Goal: Contribute content: Add original content to the website for others to see

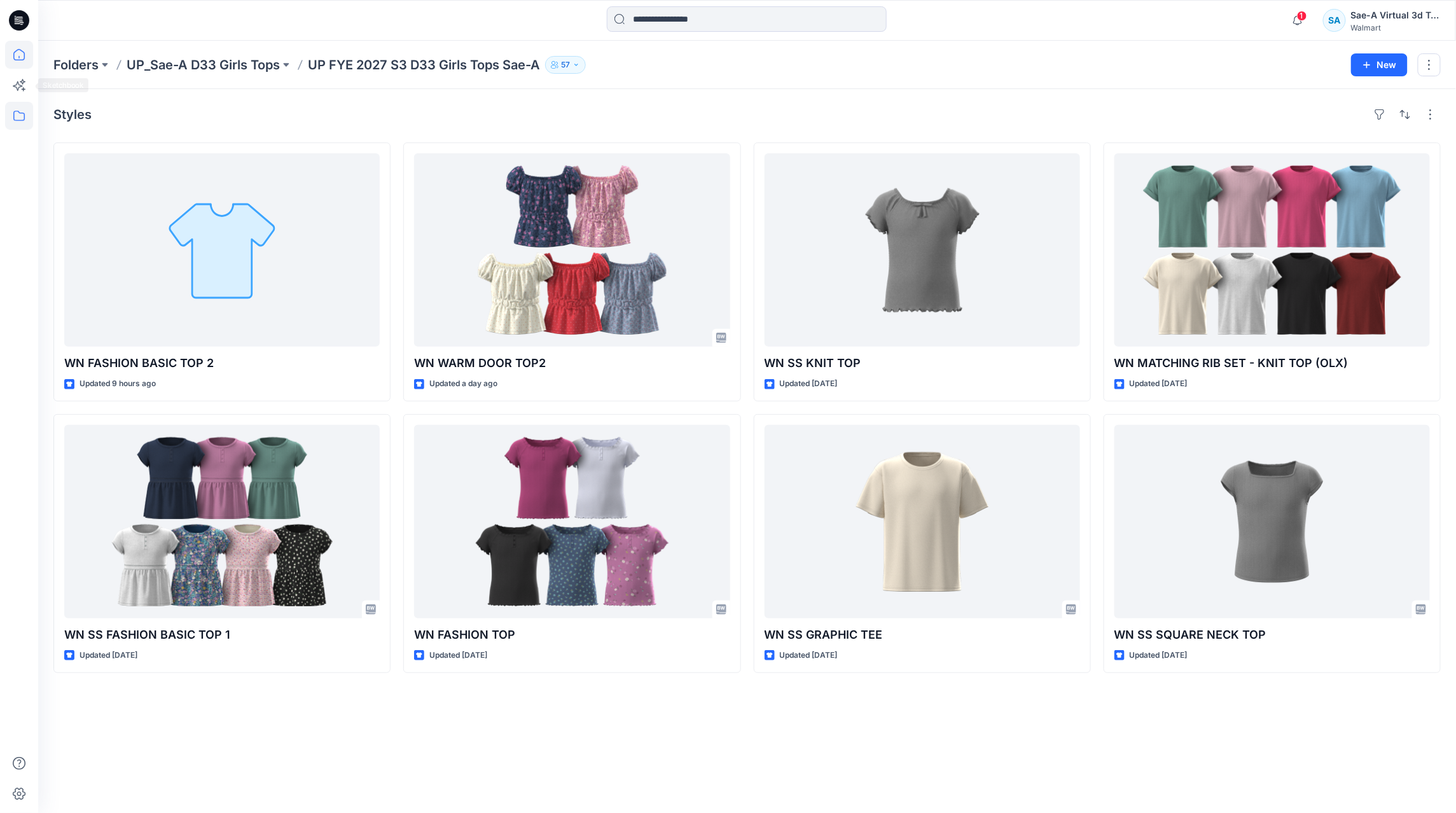
click at [15, 60] on icon at bounding box center [19, 55] width 11 height 11
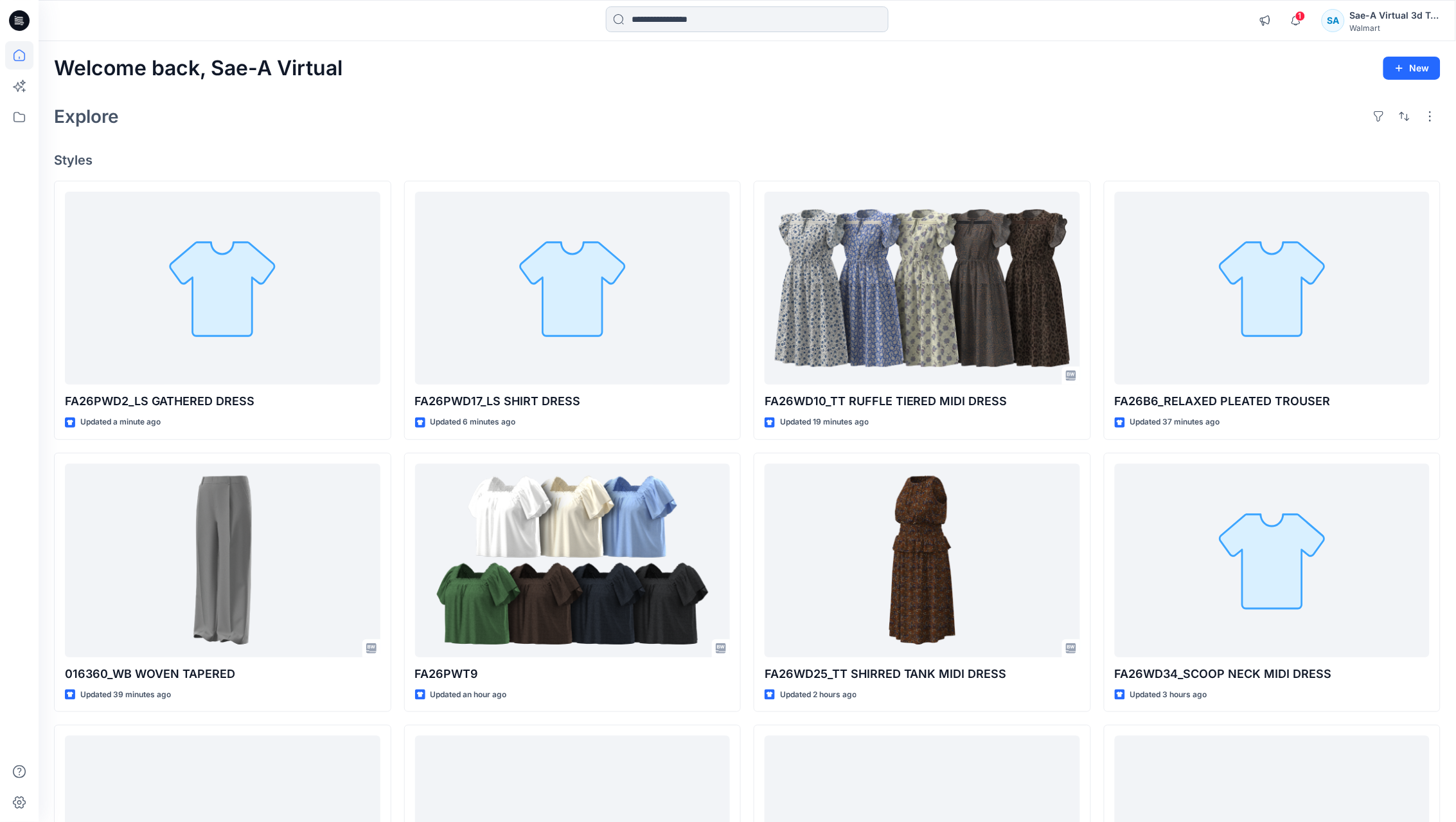
click at [756, 11] on input at bounding box center [747, 19] width 283 height 26
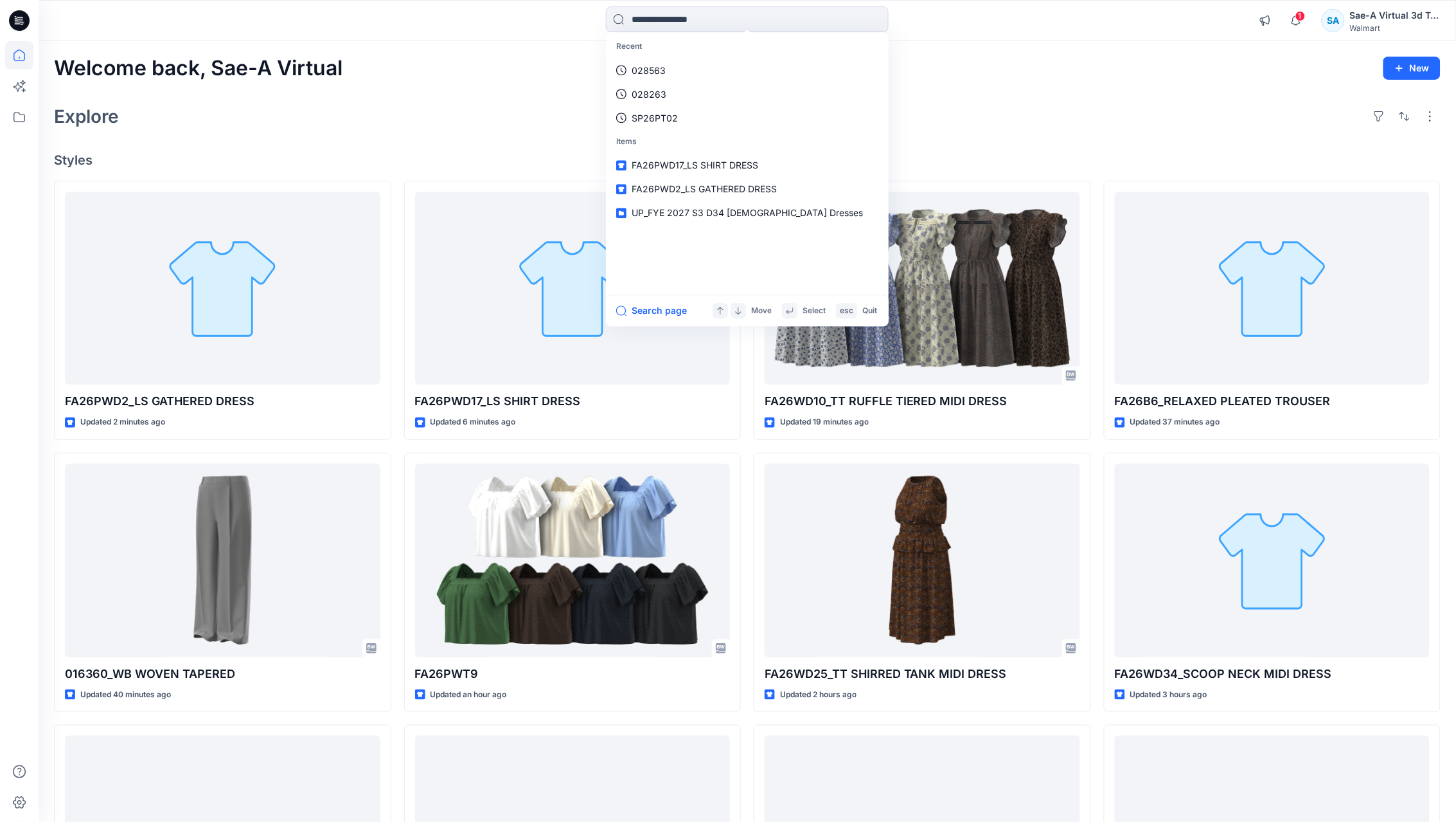
click at [966, 57] on div "Welcome back, Sae-A Virtual New" at bounding box center [747, 68] width 1387 height 24
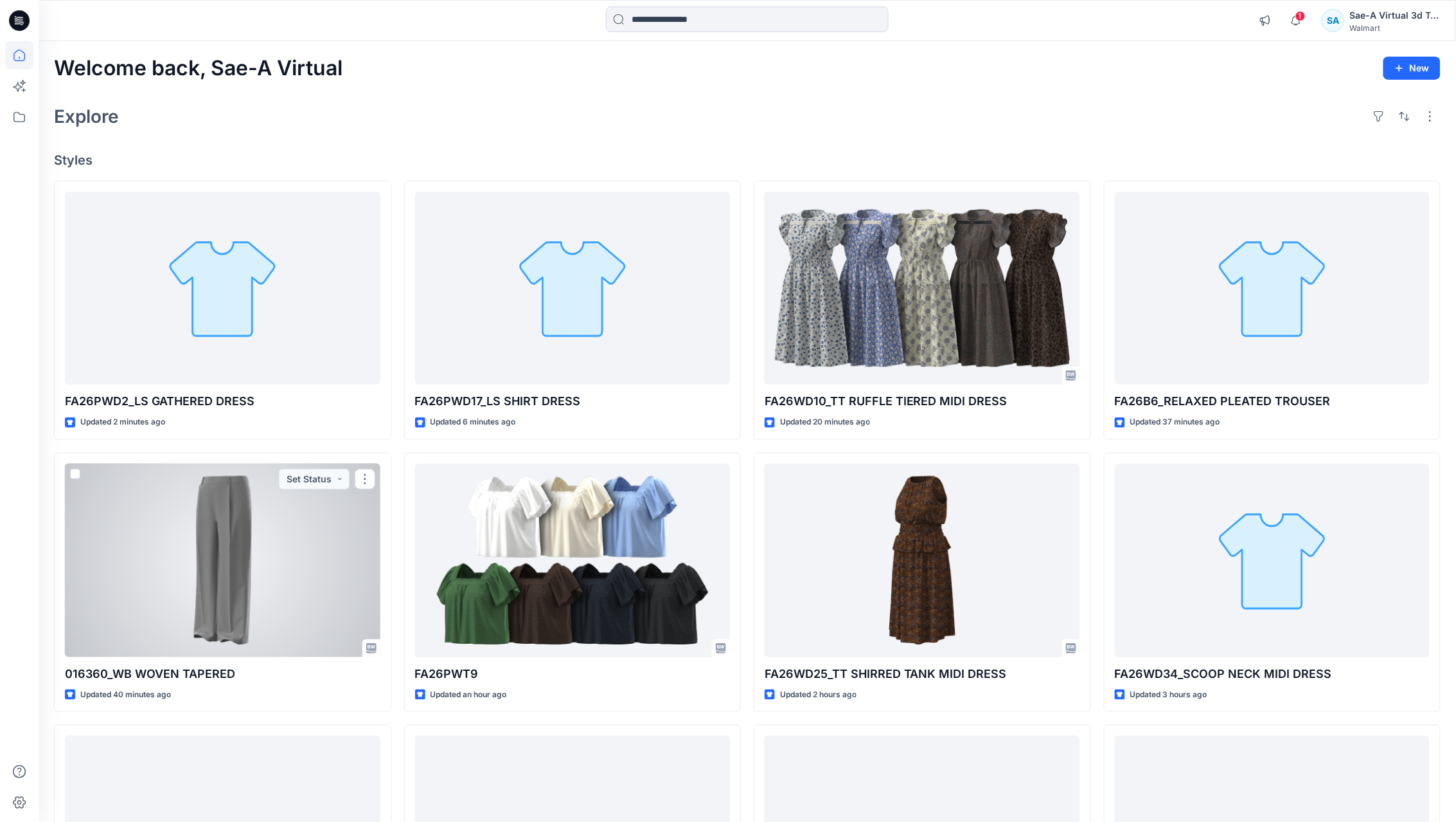
click at [235, 592] on div at bounding box center [222, 561] width 315 height 194
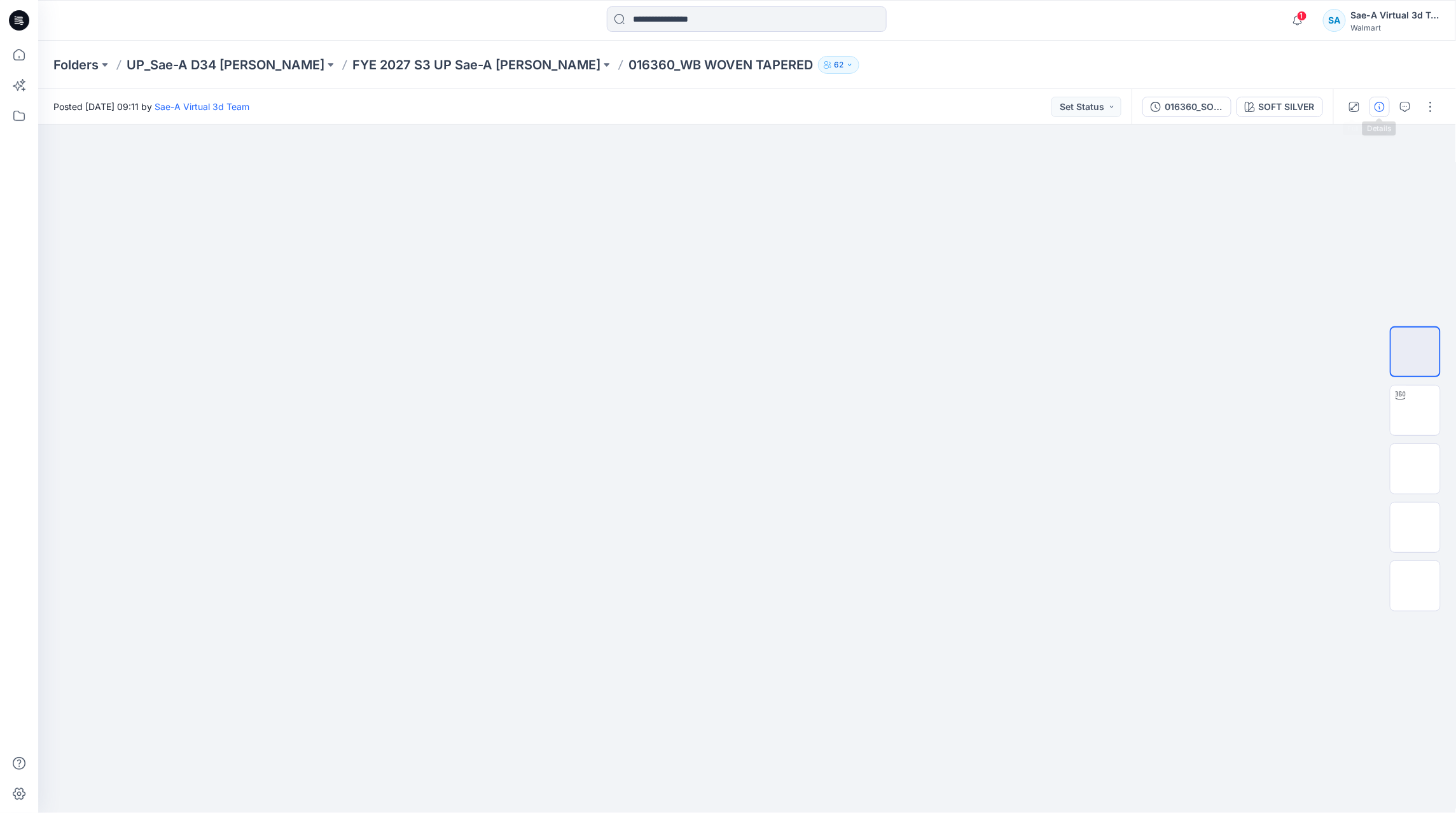
click at [1377, 109] on icon "button" at bounding box center [1379, 106] width 10 height 10
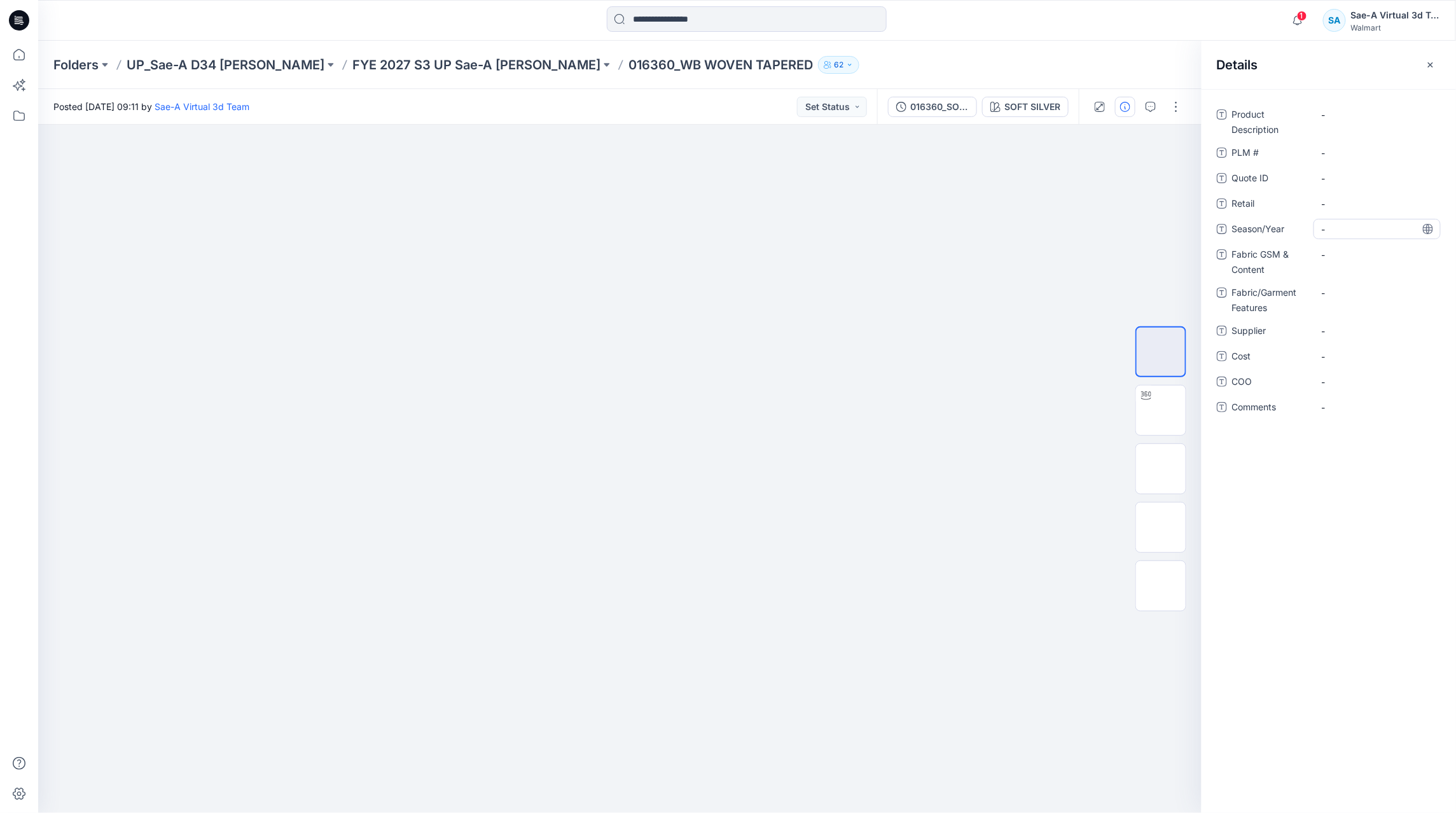
click at [1344, 223] on span "-" at bounding box center [1377, 229] width 111 height 13
type textarea "*"
type textarea "*****"
drag, startPoint x: 662, startPoint y: 66, endPoint x: 789, endPoint y: 63, distance: 127.0
click at [789, 63] on p "016360_WB WOVEN TAPERED" at bounding box center [721, 65] width 184 height 18
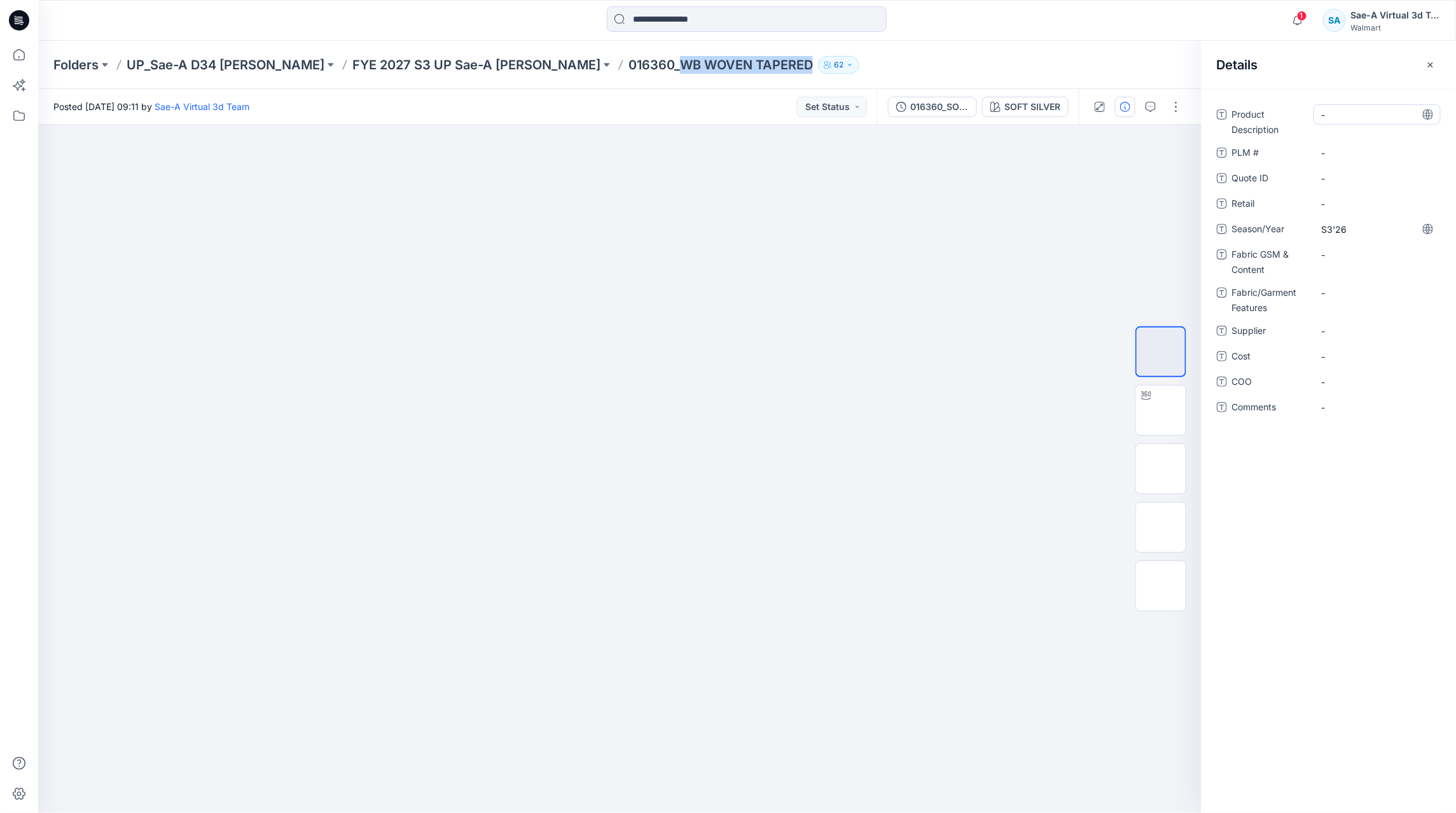
copy p "WB WOVEN TAPERED"
click at [1350, 117] on Description "-" at bounding box center [1377, 115] width 111 height 13
type textarea "**********"
click at [1348, 147] on \ "-" at bounding box center [1377, 153] width 111 height 13
type textarea "**********"
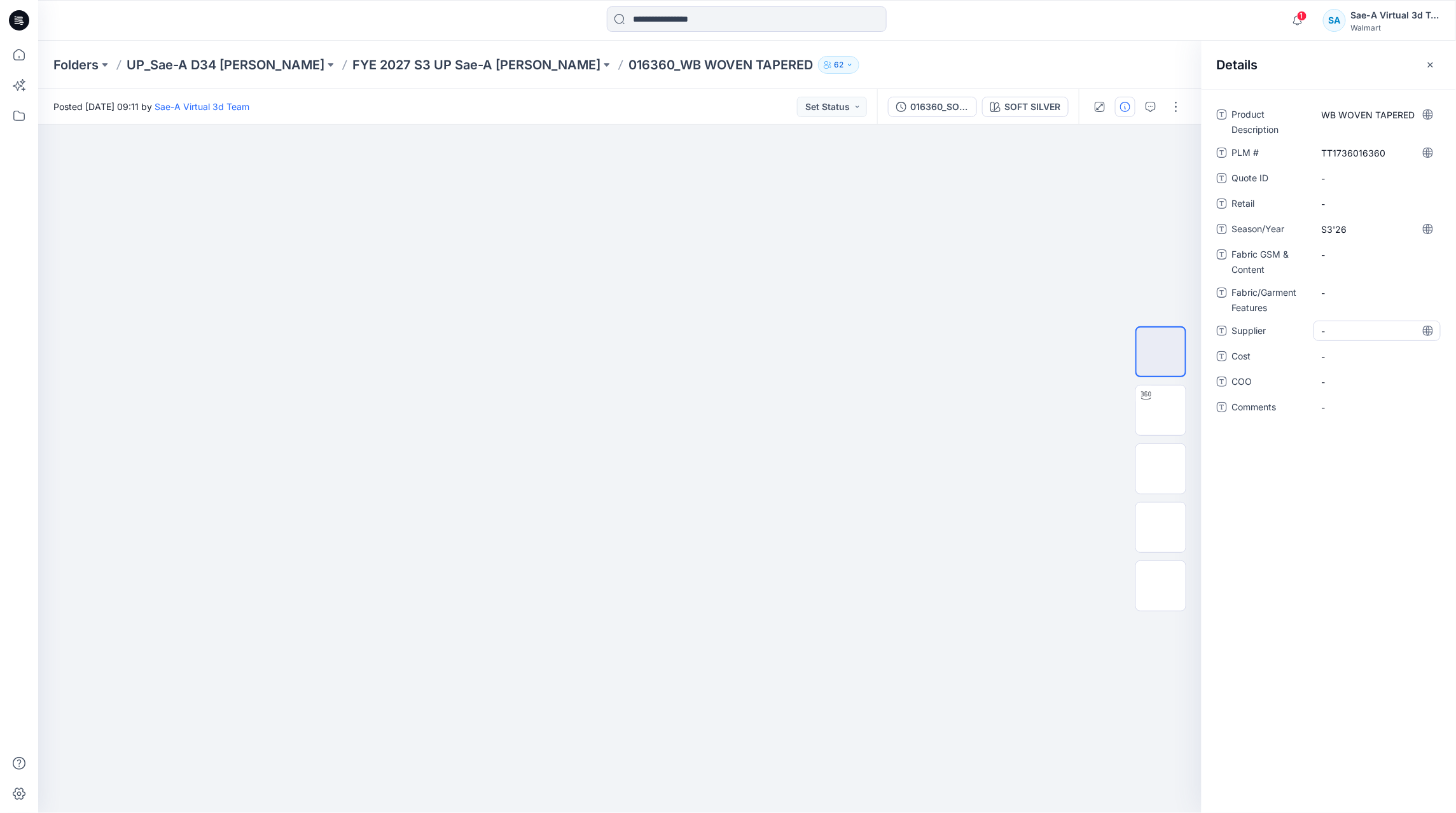
click at [1337, 331] on span "-" at bounding box center [1377, 331] width 111 height 13
type textarea "****"
click at [1370, 298] on Features "-" at bounding box center [1377, 292] width 111 height 13
click at [1372, 269] on div "-" at bounding box center [1376, 260] width 127 height 33
click at [1437, 63] on button "button" at bounding box center [1431, 65] width 21 height 21
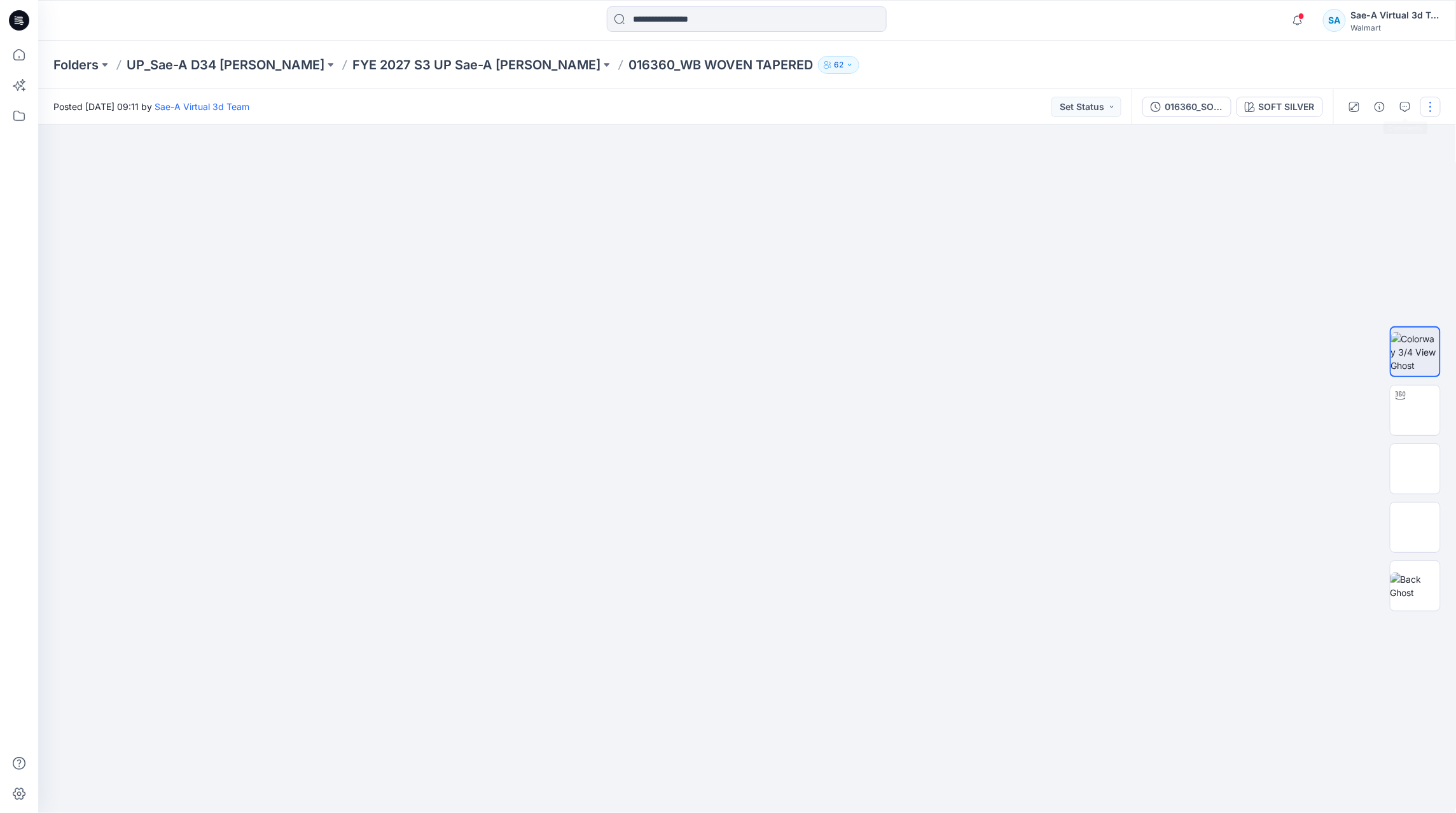
click at [1427, 108] on button "button" at bounding box center [1431, 107] width 21 height 21
click at [1348, 163] on button "Edit" at bounding box center [1377, 171] width 117 height 23
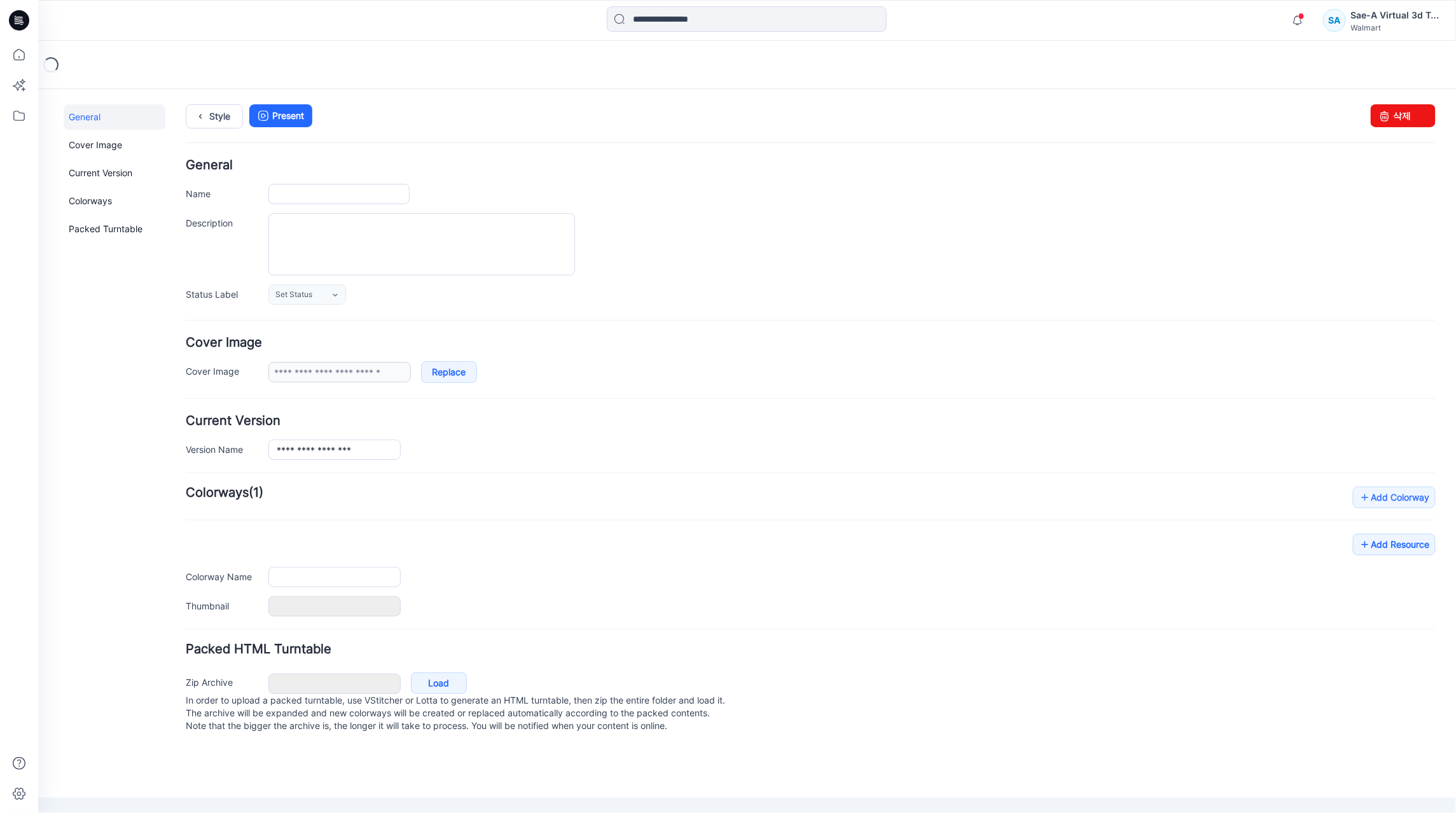
type input "**********"
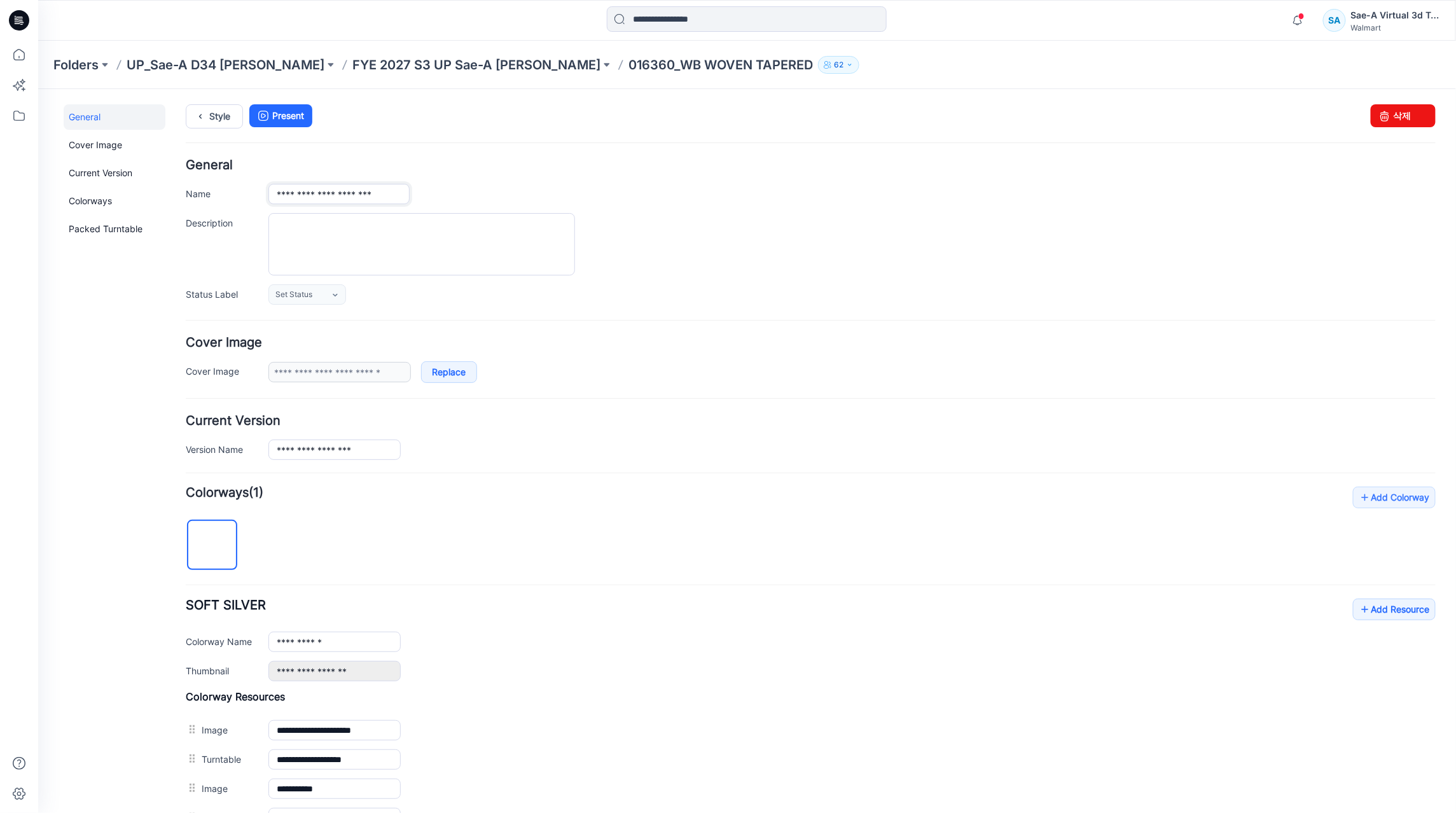
drag, startPoint x: 313, startPoint y: 194, endPoint x: 469, endPoint y: 210, distance: 156.8
click at [469, 210] on div "**********" at bounding box center [810, 230] width 1250 height 146
click at [707, 498] on h4 "Add Colorway Colorways (1)" at bounding box center [810, 492] width 1250 height 13
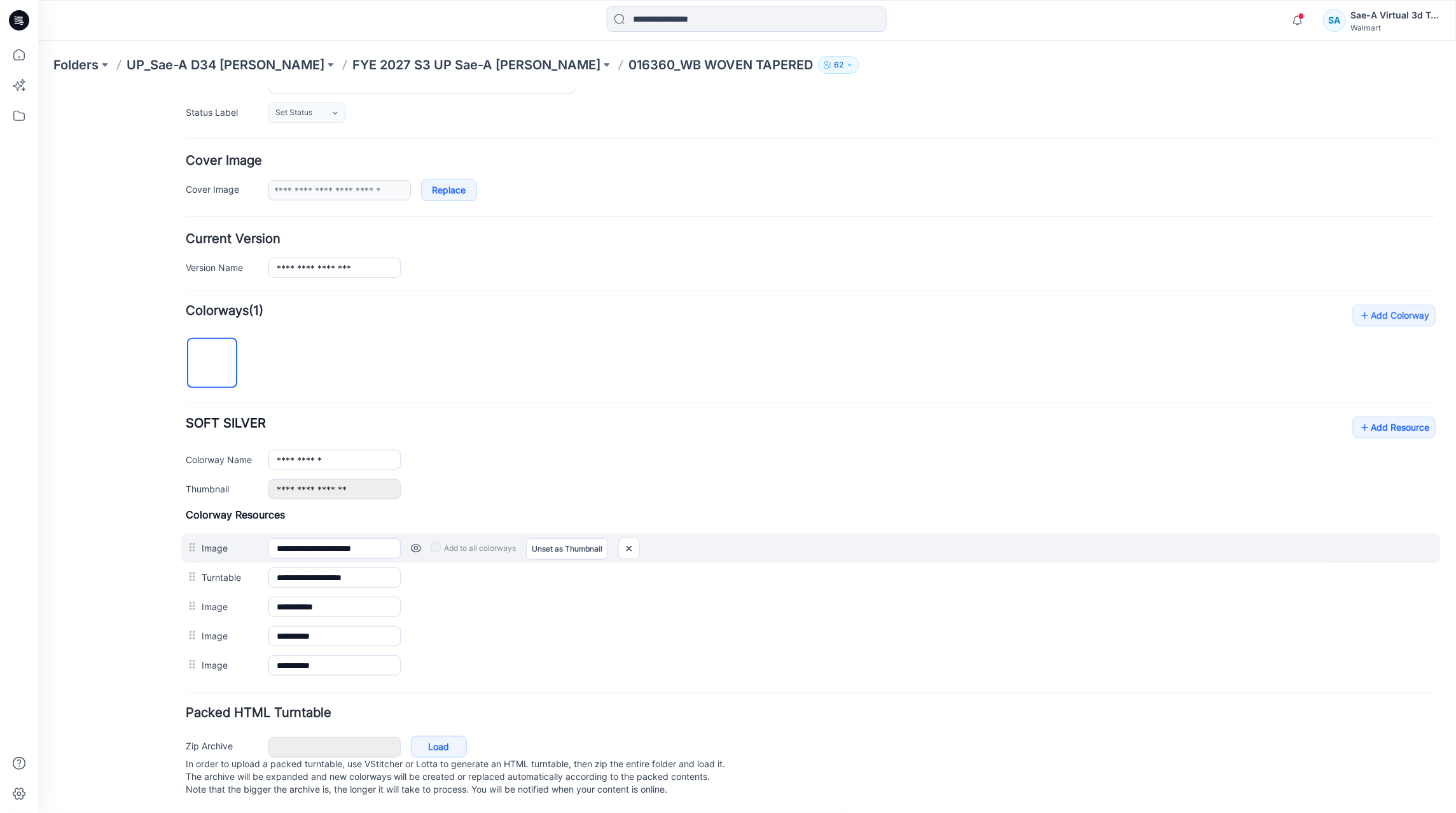
scroll to position [199, 0]
click at [1358, 416] on icon at bounding box center [1365, 427] width 13 height 21
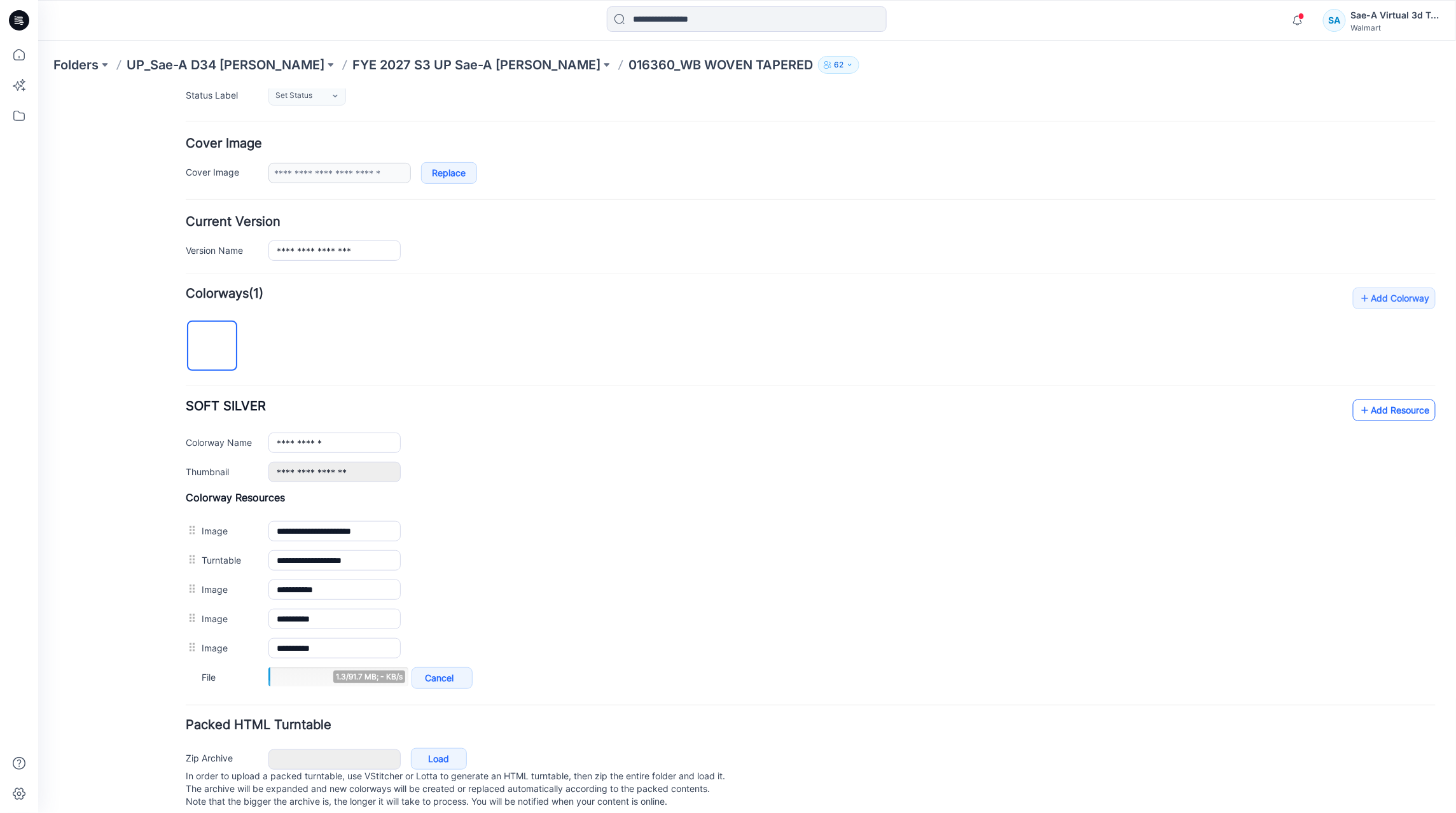
click at [1358, 414] on icon at bounding box center [1365, 410] width 13 height 21
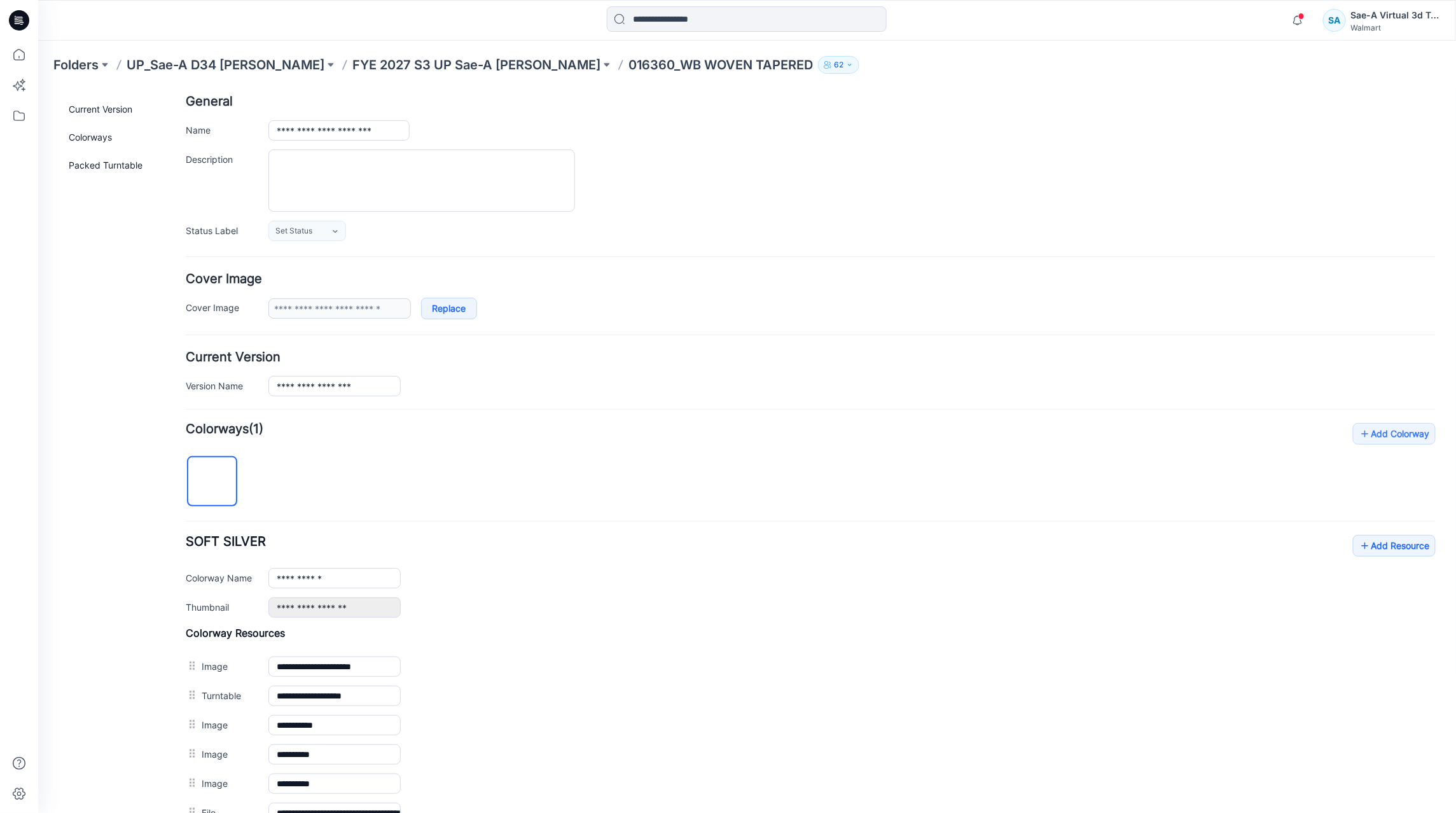
scroll to position [0, 0]
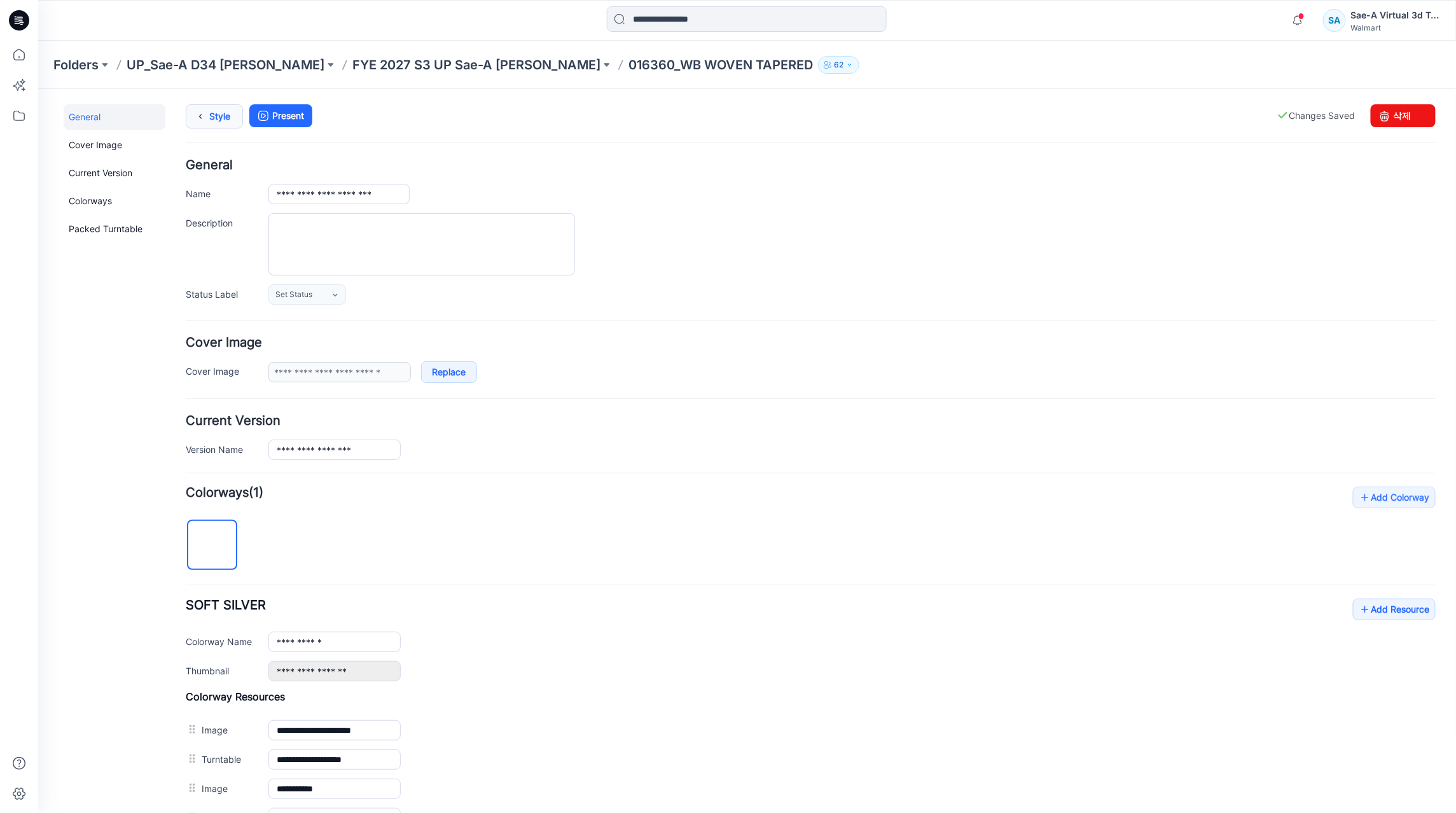
click at [215, 117] on link "Style" at bounding box center [213, 116] width 57 height 24
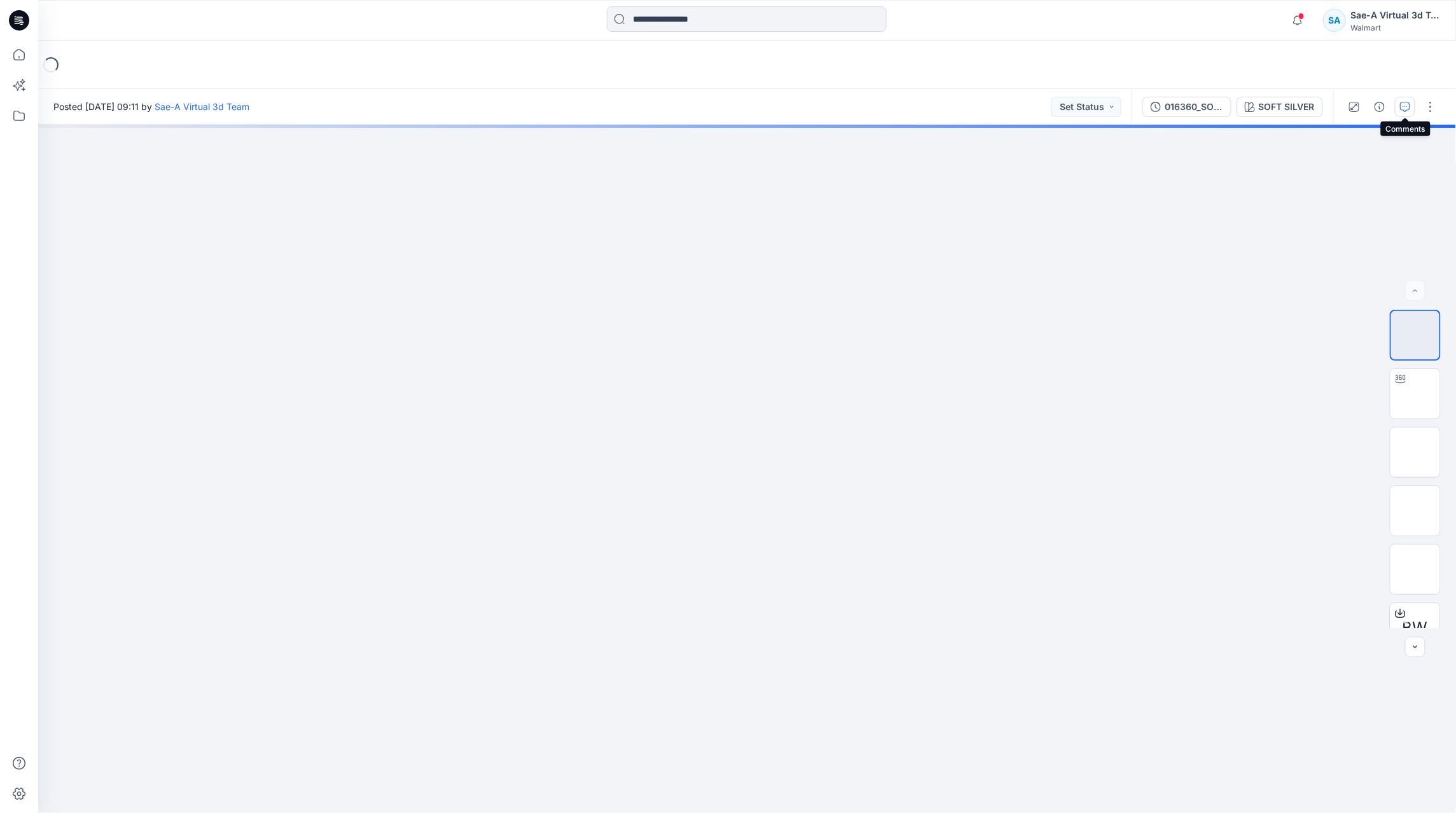
click at [1403, 104] on icon "button" at bounding box center [1404, 106] width 10 height 10
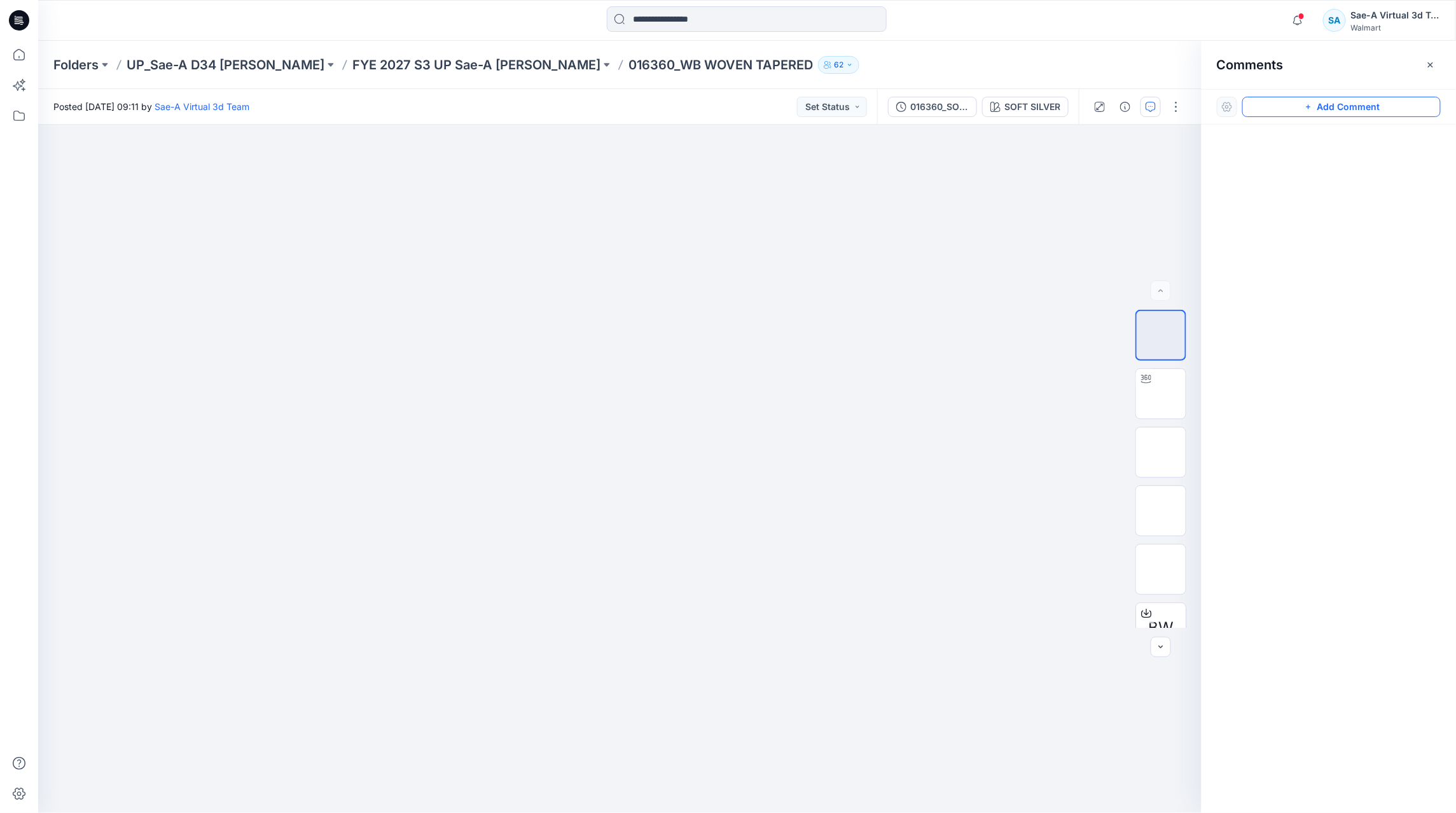
click at [1333, 107] on button "Add Comment" at bounding box center [1340, 107] width 198 height 21
click at [791, 255] on div "1" at bounding box center [620, 469] width 1164 height 688
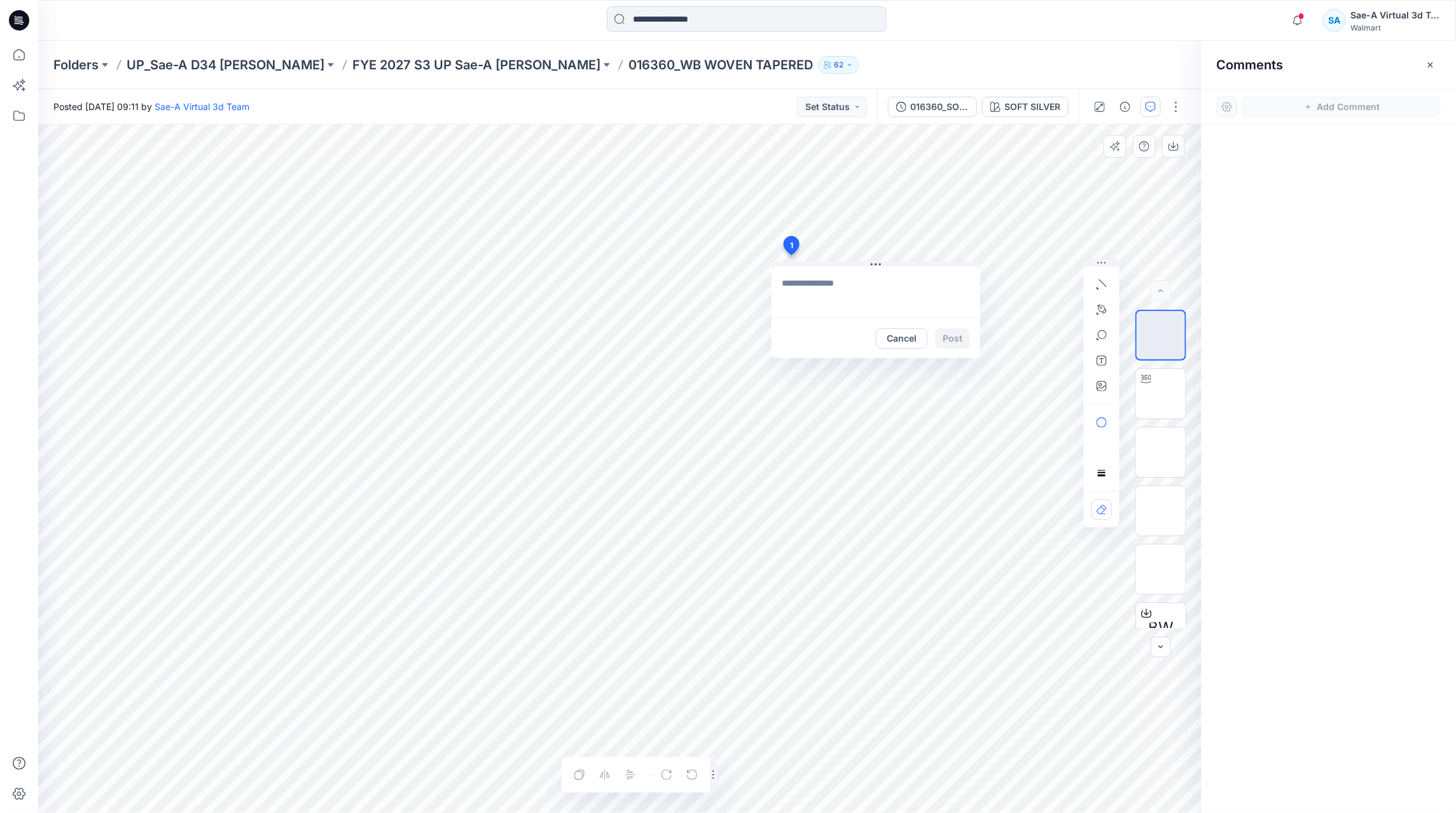
drag, startPoint x: 868, startPoint y: 289, endPoint x: 874, endPoint y: 291, distance: 6.3
click at [871, 289] on textarea at bounding box center [876, 292] width 209 height 51
type textarea "**********"
click at [963, 332] on button "Post" at bounding box center [952, 338] width 35 height 21
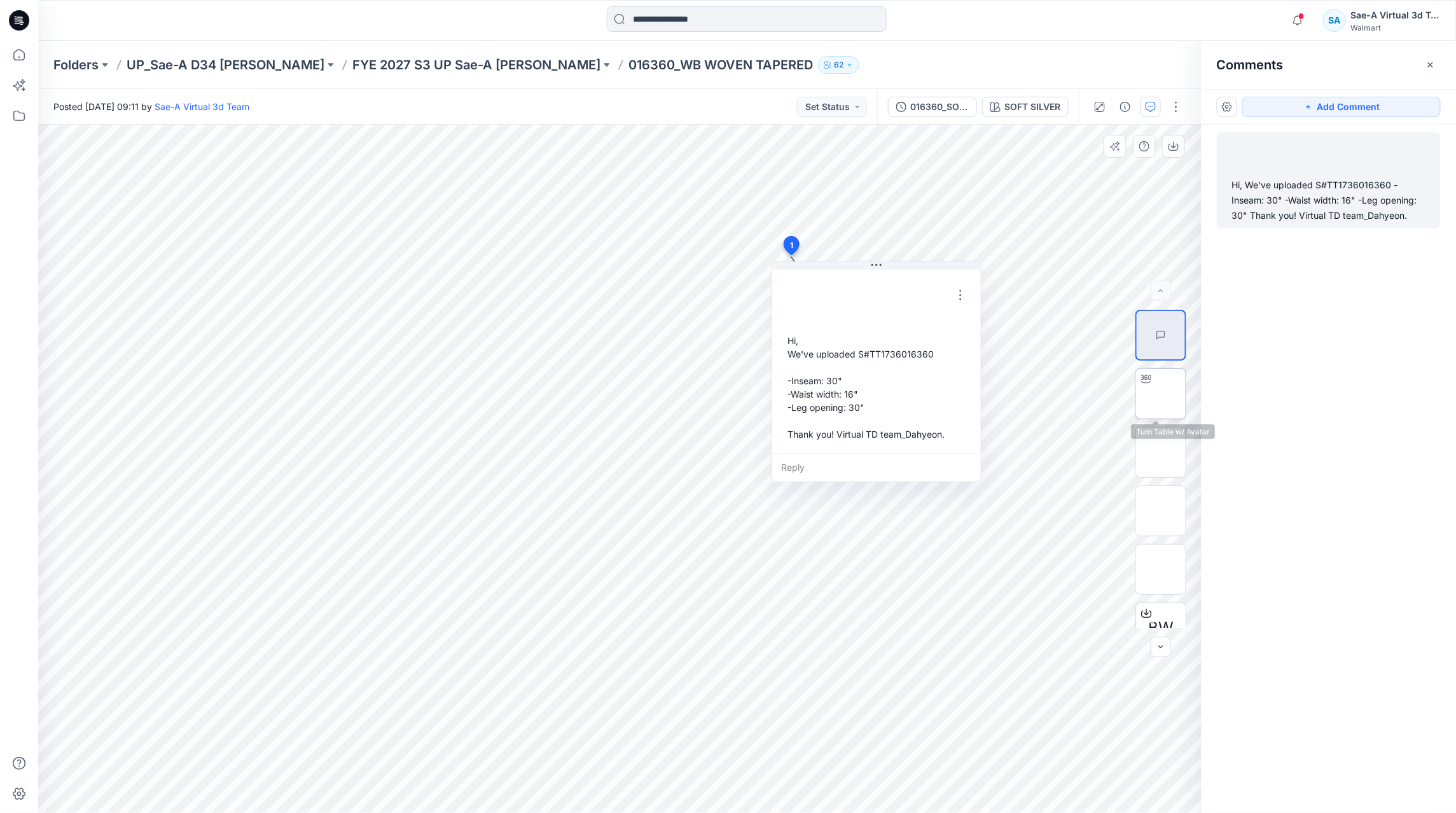
click at [1161, 394] on img at bounding box center [1161, 394] width 0 height 0
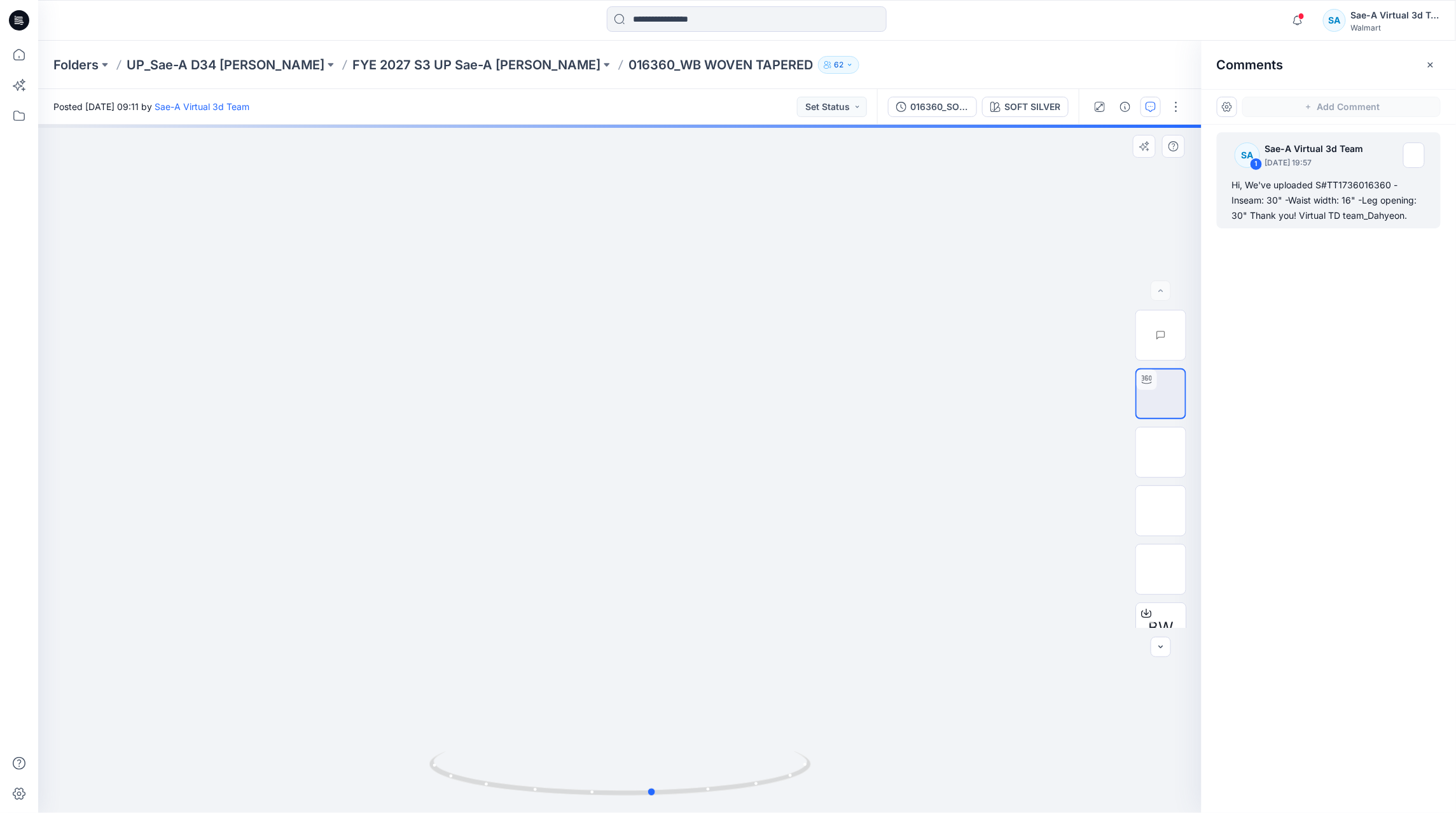
drag, startPoint x: 759, startPoint y: 784, endPoint x: 390, endPoint y: 753, distance: 370.3
click at [390, 755] on div at bounding box center [620, 469] width 1164 height 688
click at [471, 64] on p "FYE 2027 S3 UP Sae-A [PERSON_NAME]" at bounding box center [477, 65] width 248 height 18
